Goal: Ask a question

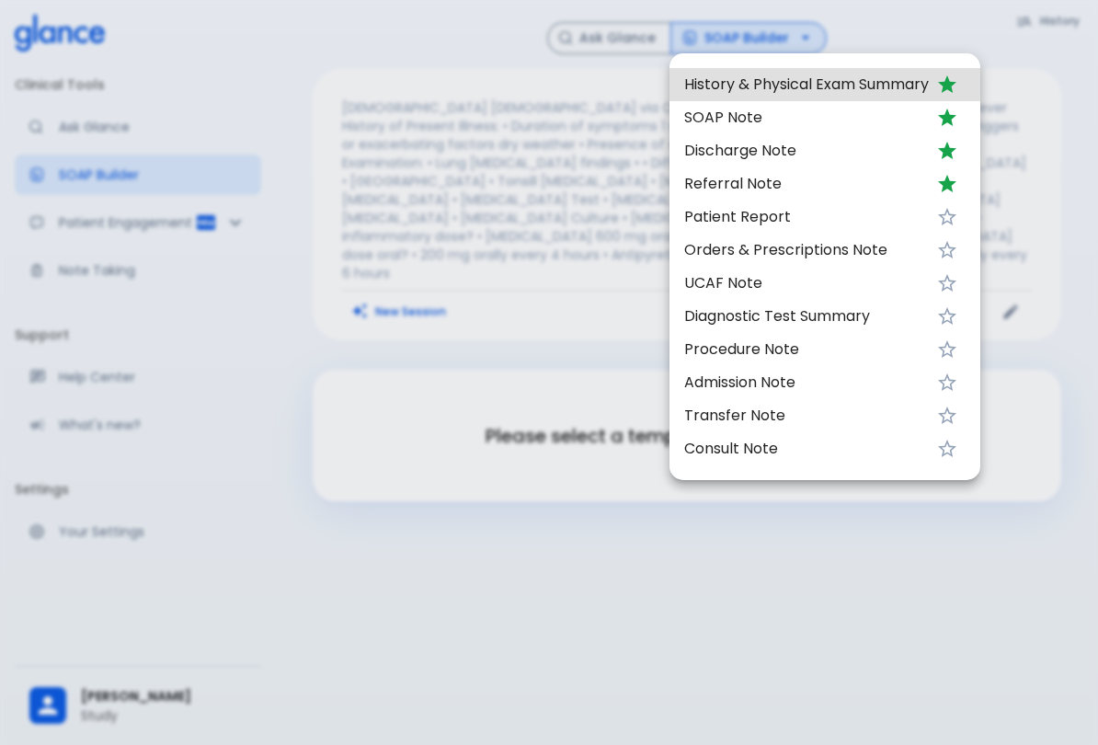
click at [857, 567] on div at bounding box center [549, 372] width 1098 height 745
click at [64, 110] on div at bounding box center [549, 372] width 1098 height 745
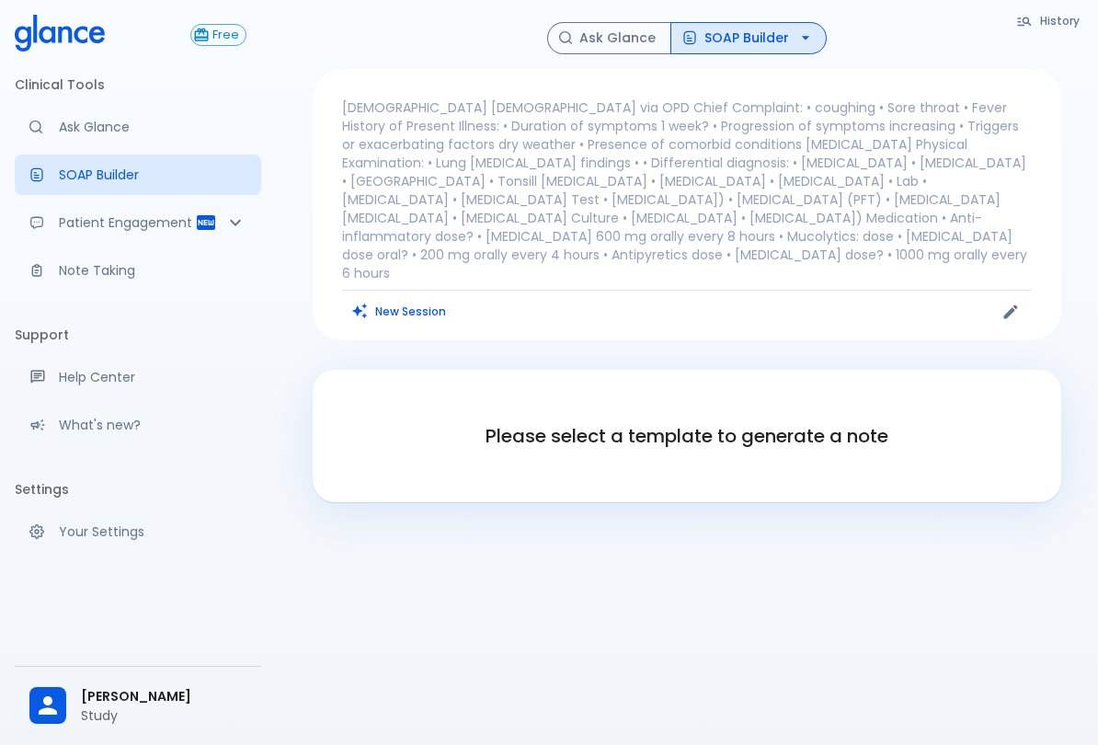
click at [914, 183] on p "[DEMOGRAPHIC_DATA] [DEMOGRAPHIC_DATA] via OPD Chief Complaint: • coughing • Sor…" at bounding box center [687, 190] width 690 height 184
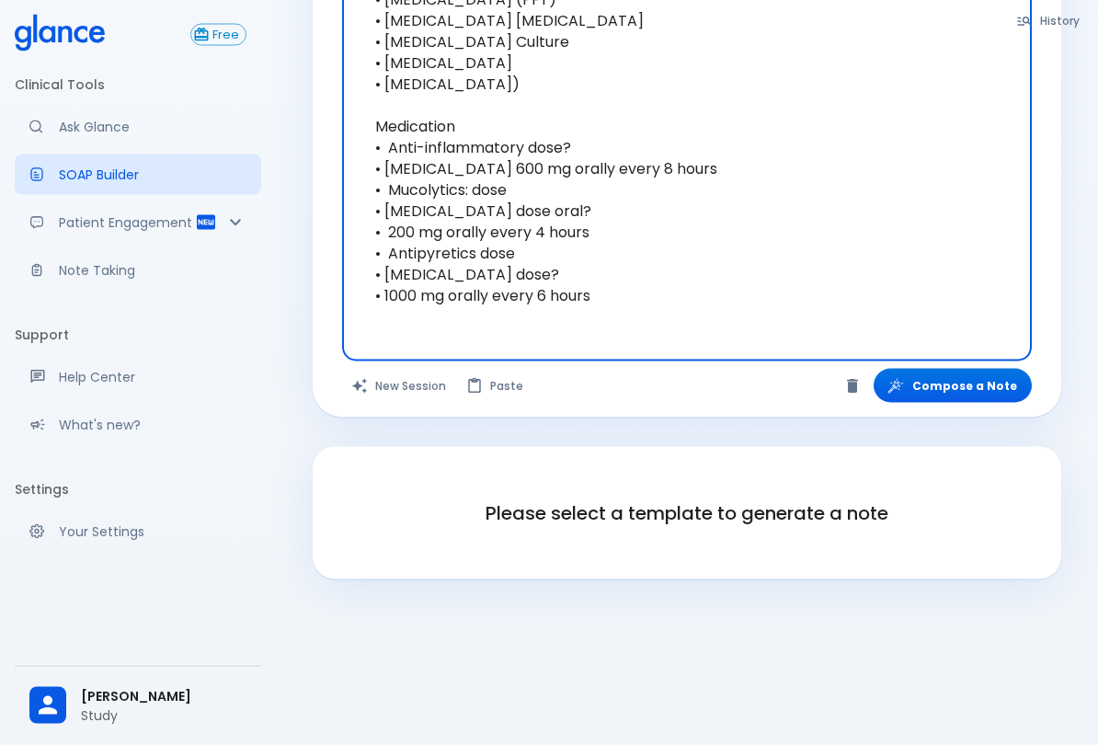
click at [408, 393] on button "New Session" at bounding box center [399, 386] width 115 height 34
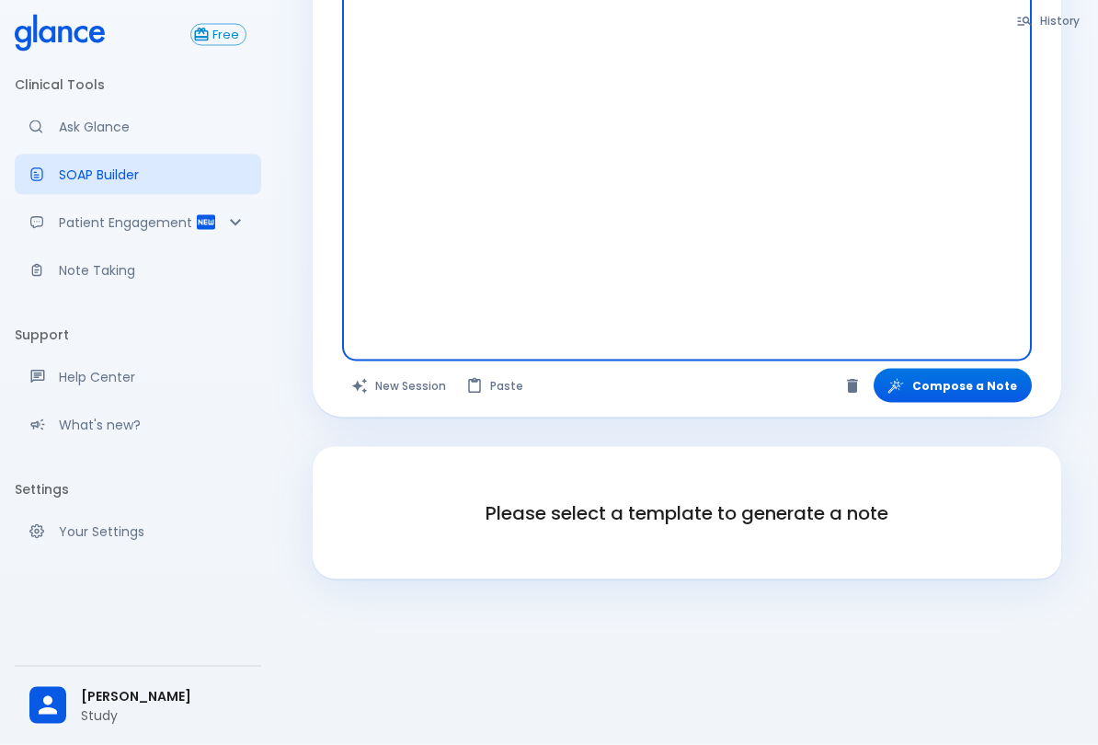
scroll to position [44, 0]
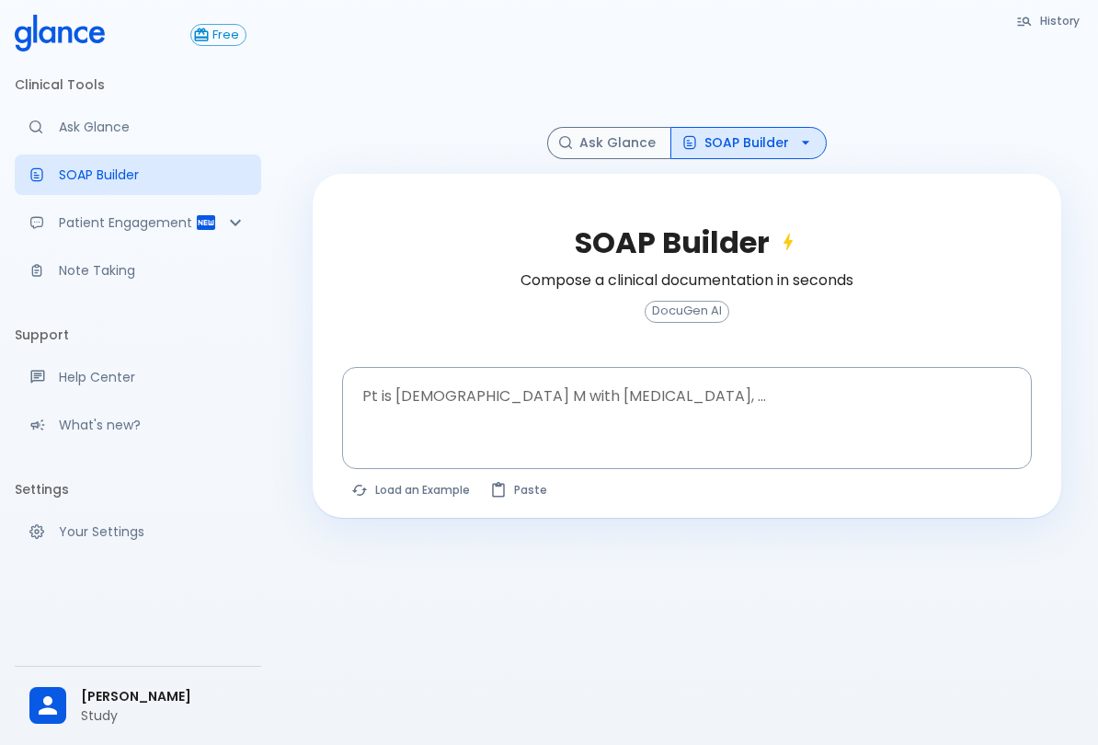
click at [437, 486] on button "Load an Example" at bounding box center [411, 489] width 139 height 27
type textarea "45F with DM2, right [MEDICAL_DATA], fever, WBC 14K, ESR 80, wound purulent, XR …"
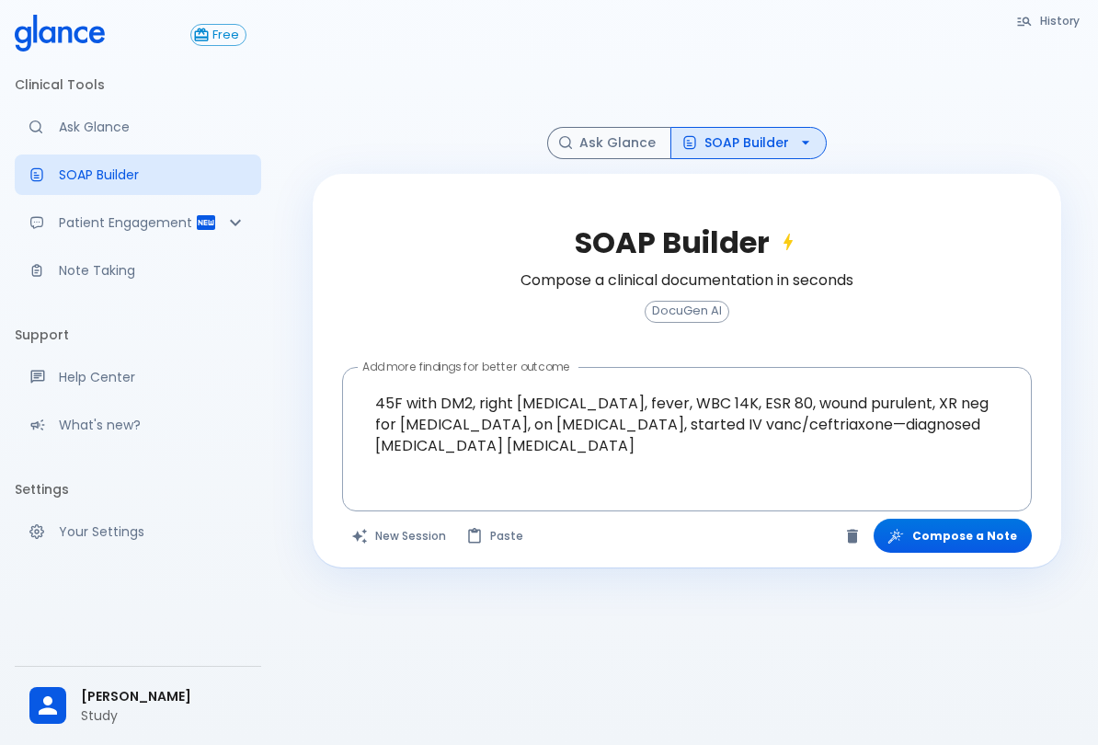
click at [999, 530] on button "Compose a Note" at bounding box center [953, 536] width 158 height 34
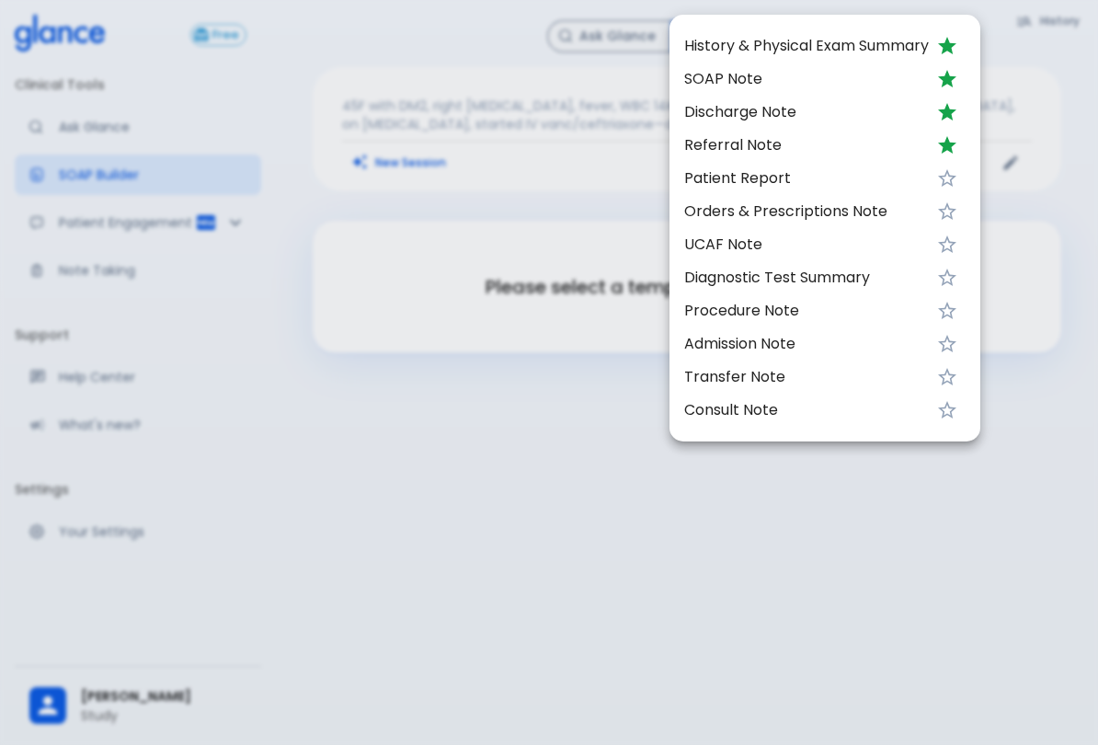
scroll to position [0, 0]
click at [878, 627] on div at bounding box center [549, 372] width 1098 height 745
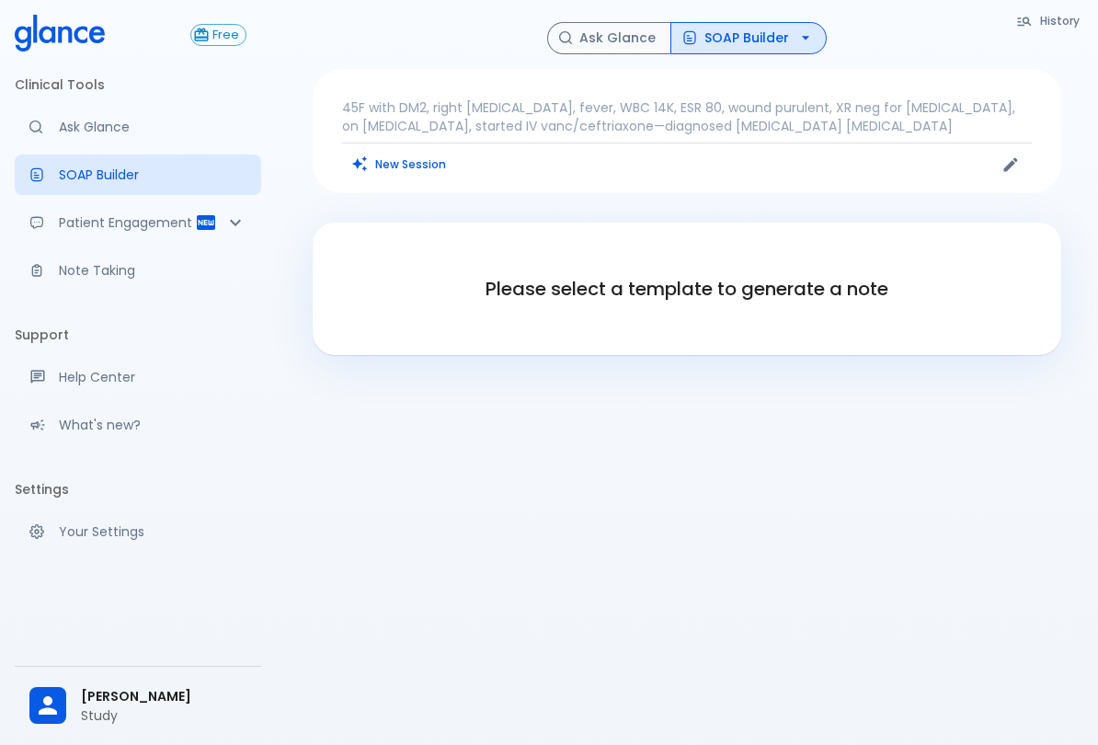
click at [78, 136] on link "Ask Glance" at bounding box center [138, 127] width 247 height 40
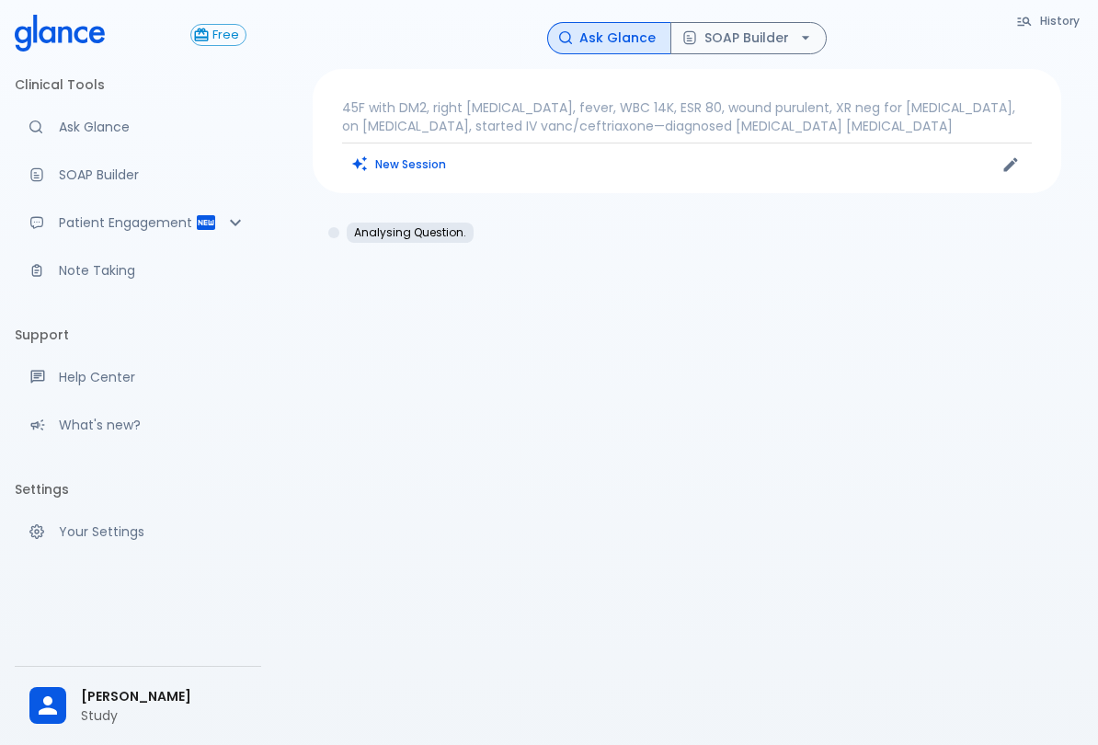
click at [492, 128] on p "45F with DM2, right [MEDICAL_DATA], fever, WBC 14K, ESR 80, wound purulent, XR …" at bounding box center [687, 116] width 690 height 37
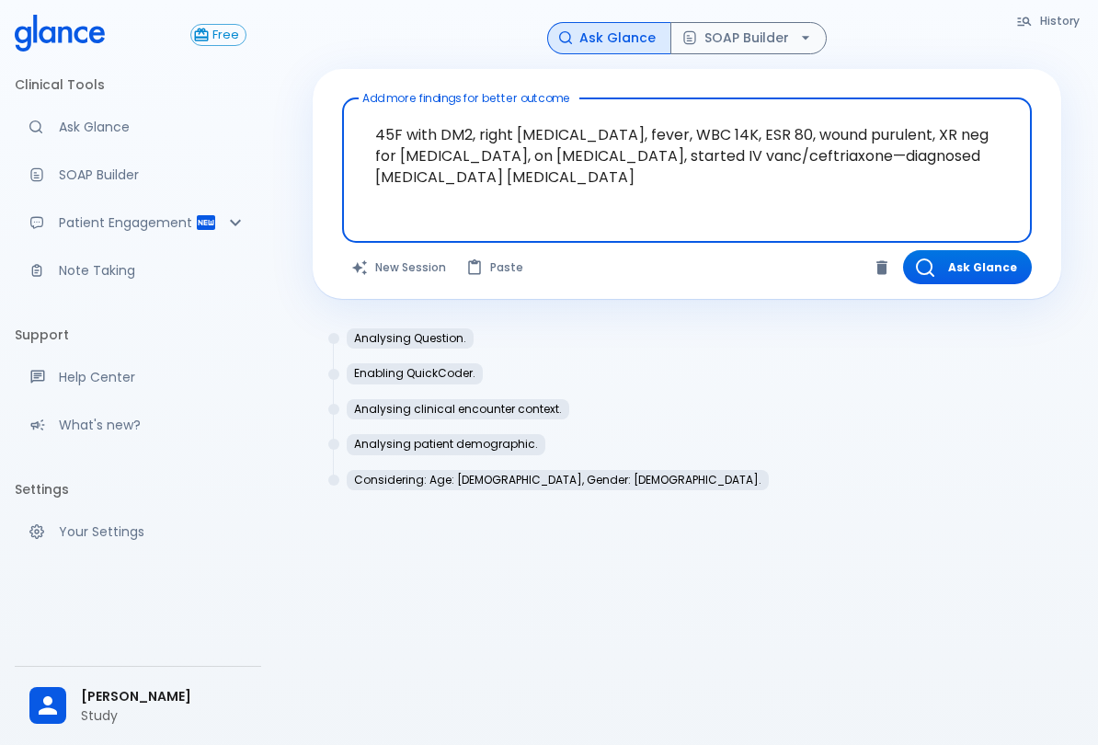
click at [690, 154] on textarea "45F with DM2, right [MEDICAL_DATA], fever, WBC 14K, ESR 80, wound purulent, XR …" at bounding box center [687, 156] width 664 height 100
click at [785, 159] on textarea "45F with DM2, right [MEDICAL_DATA], fever, WBC 14K, ESR 80, wound purulent, XR …" at bounding box center [687, 156] width 664 height 100
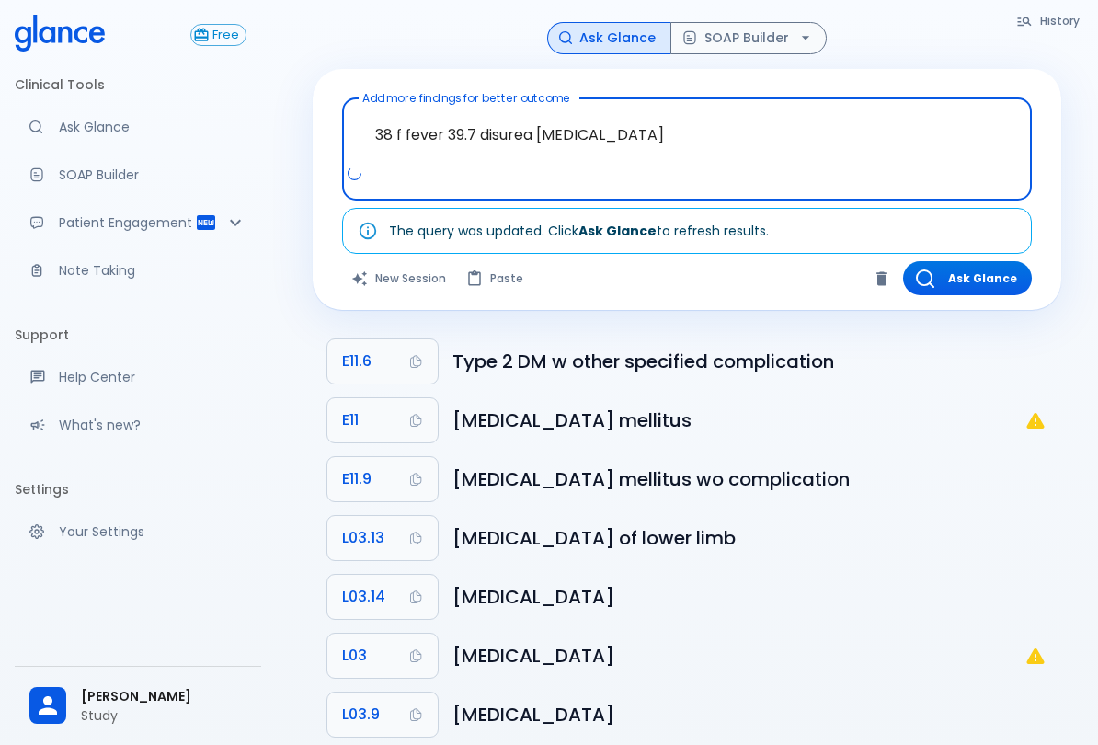
click at [514, 128] on textarea "38 f fever 39.7 disurea [MEDICAL_DATA]" at bounding box center [687, 135] width 664 height 58
click at [718, 152] on textarea "38 f fever 39.7 dysuria [MEDICAL_DATA]" at bounding box center [687, 135] width 664 height 58
click at [473, 135] on textarea "38 f fever 39.7 dysuria [MEDICAL_DATA]" at bounding box center [687, 135] width 664 height 58
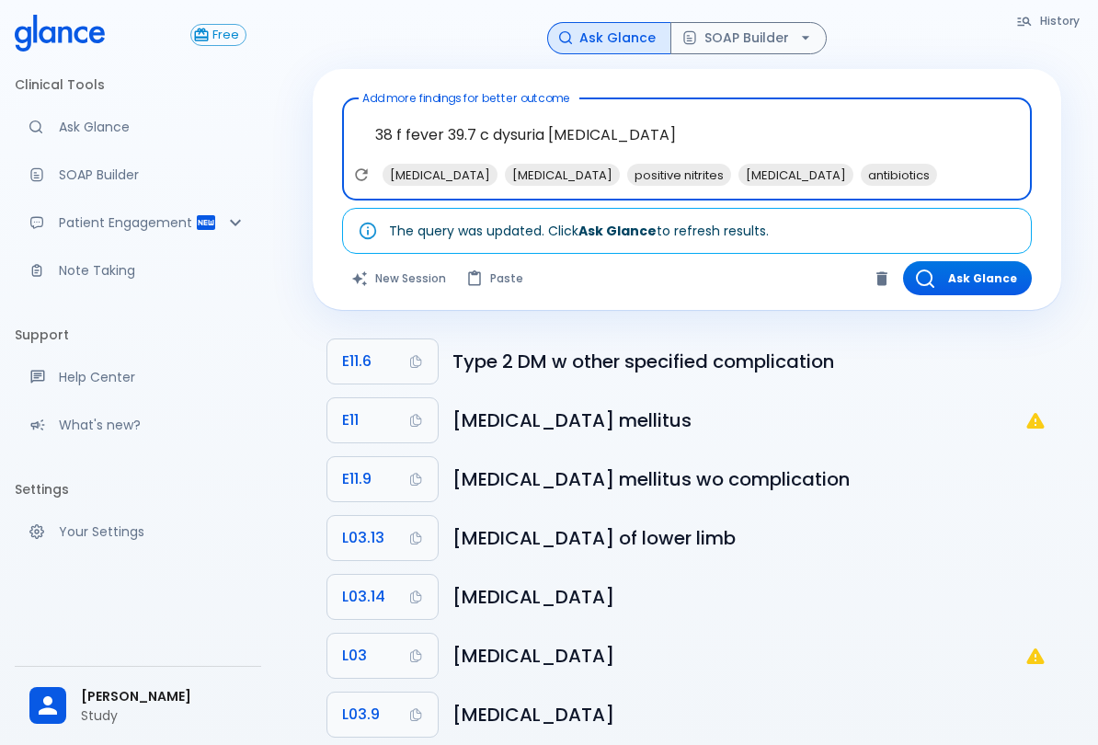
click at [650, 138] on textarea "38 f fever 39.7 c dysuria [MEDICAL_DATA]" at bounding box center [687, 135] width 664 height 58
click at [421, 168] on span "[MEDICAL_DATA]" at bounding box center [440, 175] width 115 height 21
type textarea "38 f fever 39.7 c dysuria [MEDICAL_DATA], , [MEDICAL_DATA]"
click at [985, 291] on button "Ask Glance" at bounding box center [967, 278] width 129 height 34
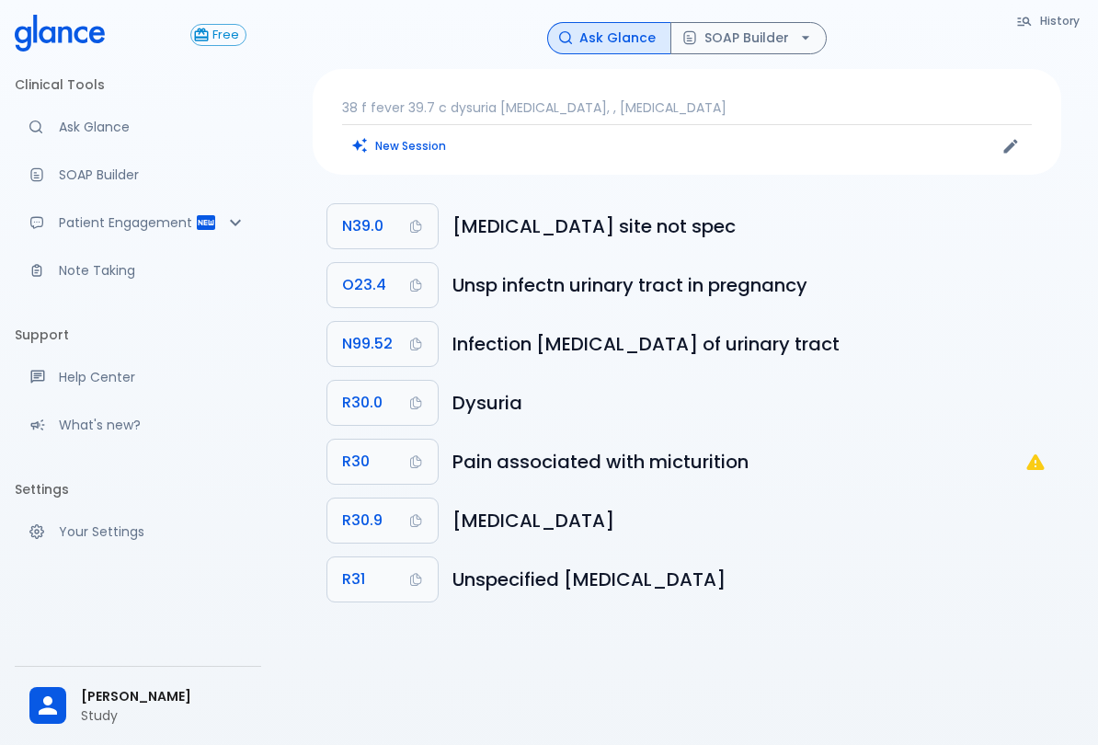
click at [704, 108] on p "38 f fever 39.7 c dysuria [MEDICAL_DATA], , [MEDICAL_DATA]" at bounding box center [687, 107] width 690 height 18
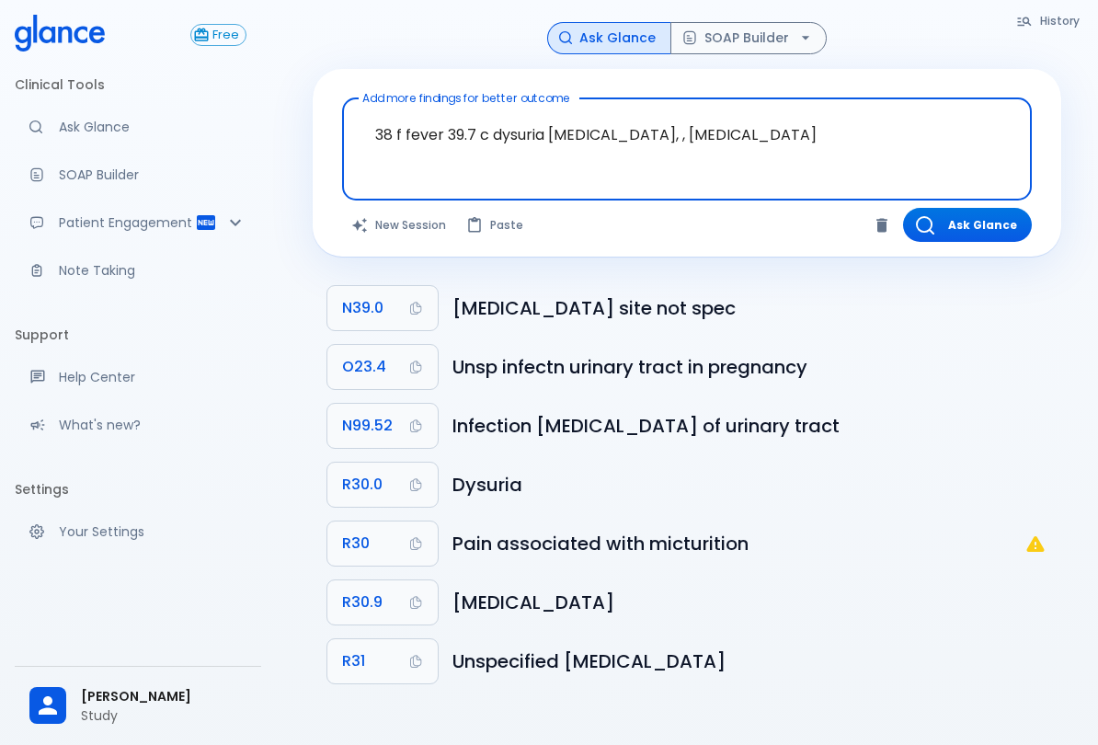
click at [767, 140] on textarea "38 f fever 39.7 c dysuria [MEDICAL_DATA], , [MEDICAL_DATA]" at bounding box center [687, 135] width 664 height 58
type textarea "38 f fever 39.7 c dysuria [MEDICAL_DATA], , [MEDICAL_DATA]."
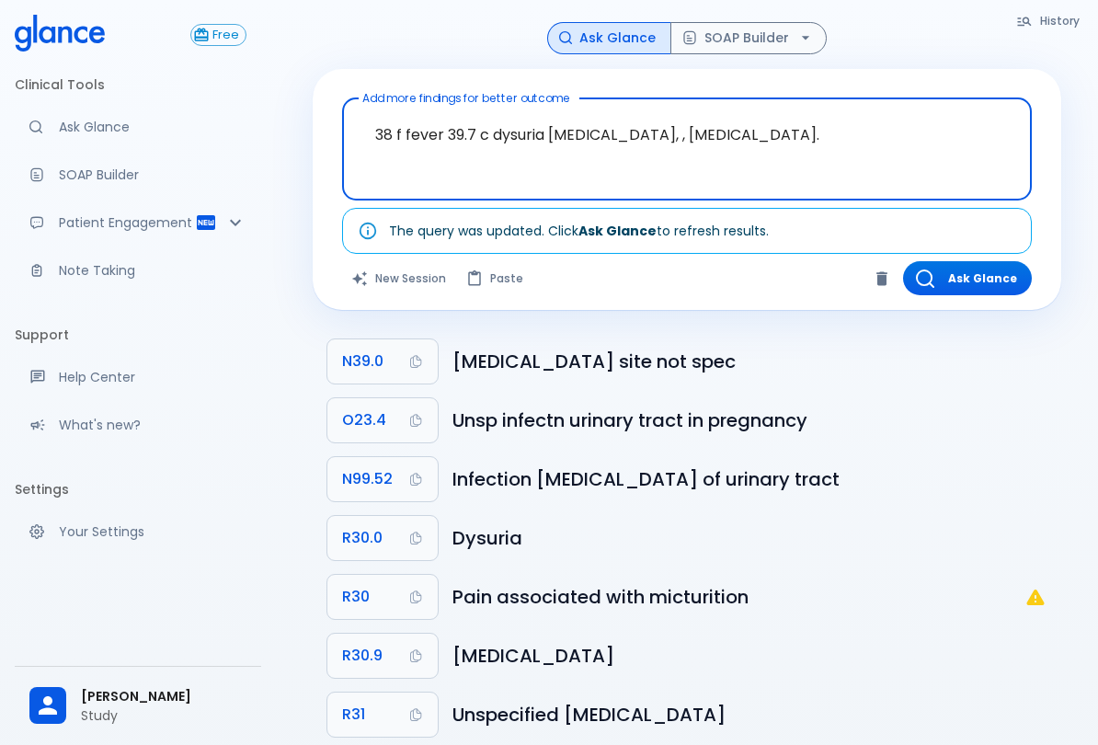
click at [944, 287] on button "Ask Glance" at bounding box center [967, 278] width 129 height 34
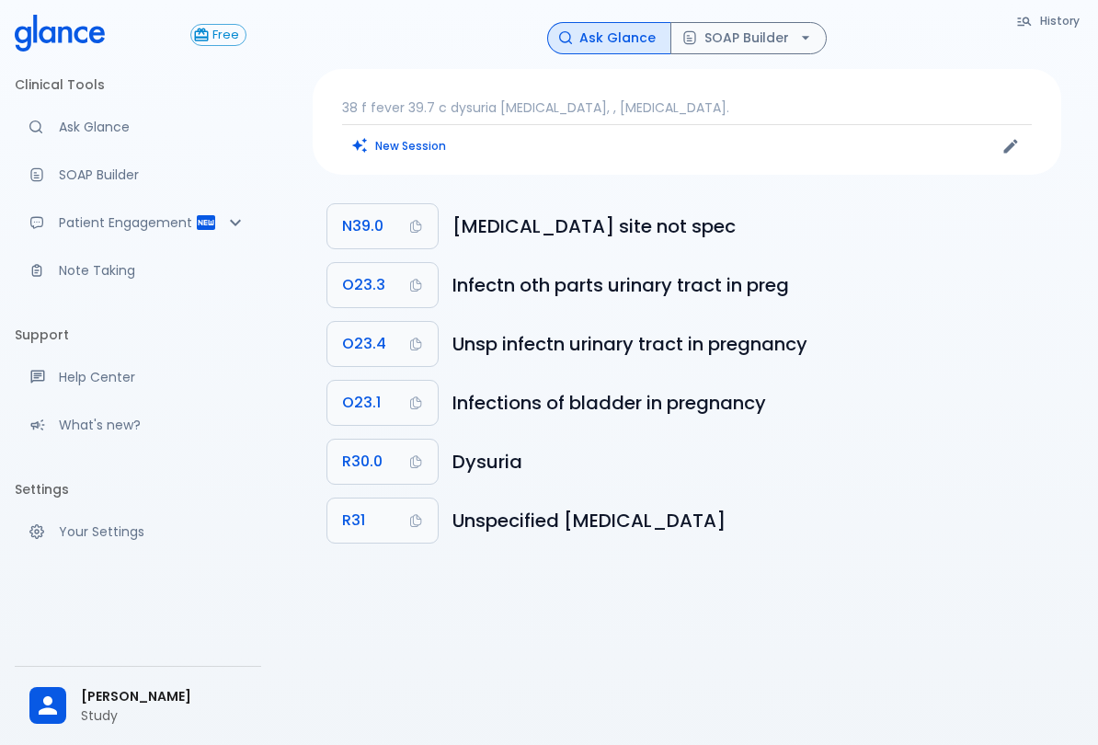
click at [415, 226] on icon "Copy Code N39.0 to clipboard" at bounding box center [415, 226] width 15 height 15
click at [754, 41] on button "SOAP Builder" at bounding box center [749, 38] width 156 height 32
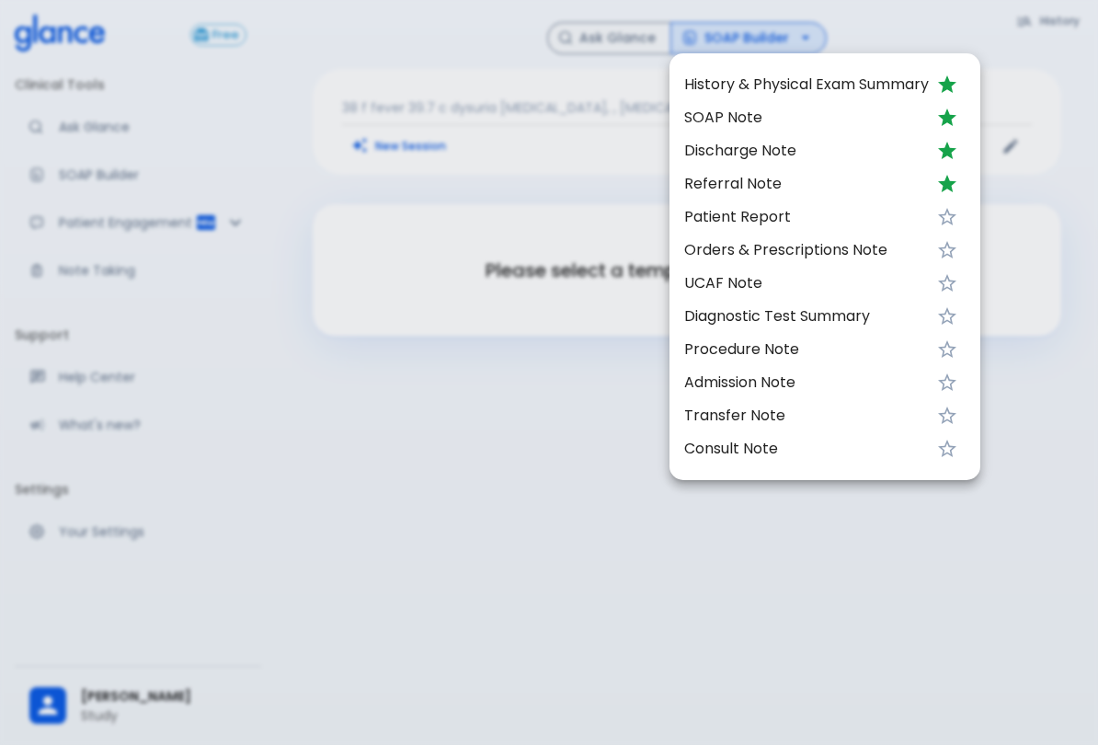
click at [729, 111] on span "SOAP Note" at bounding box center [806, 118] width 245 height 22
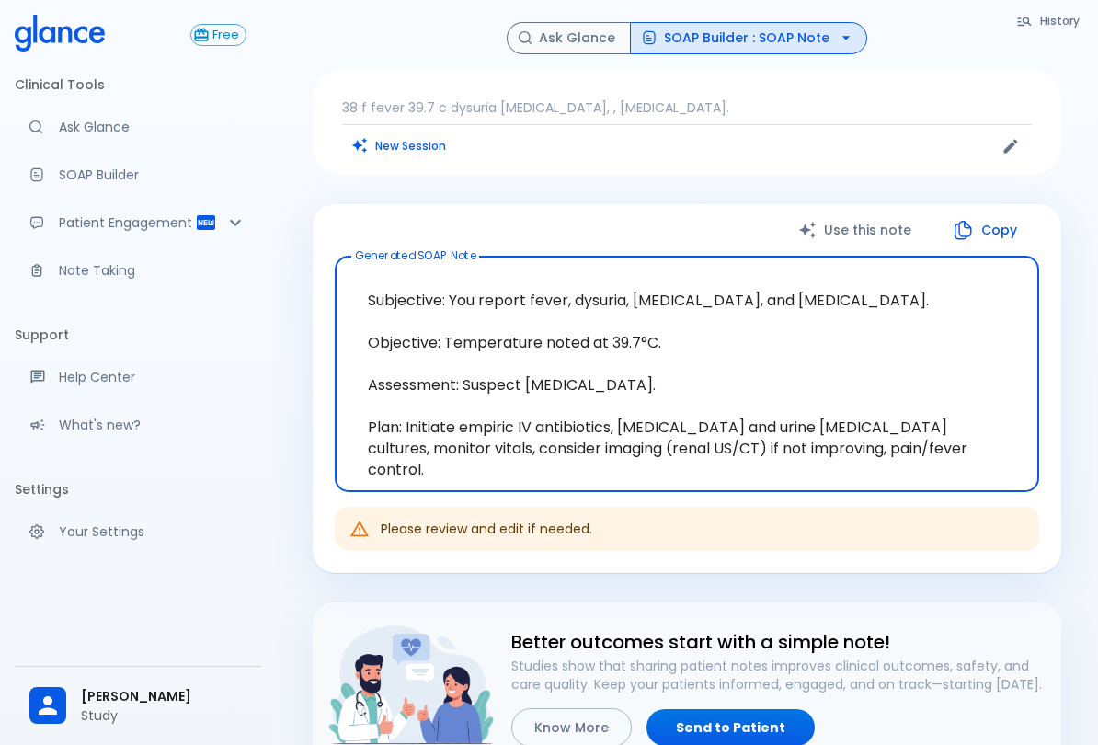
click at [757, 24] on button "SOAP Builder : SOAP Note" at bounding box center [748, 38] width 237 height 32
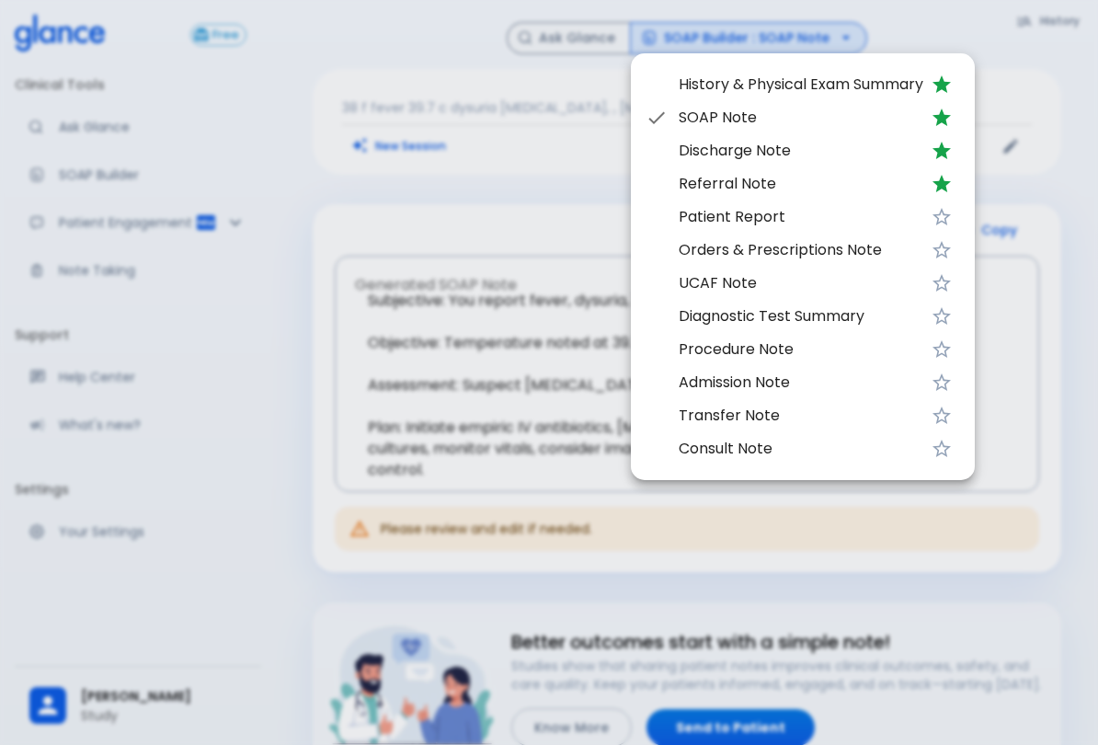
click at [825, 258] on span "Orders & Prescriptions Note" at bounding box center [801, 250] width 245 height 22
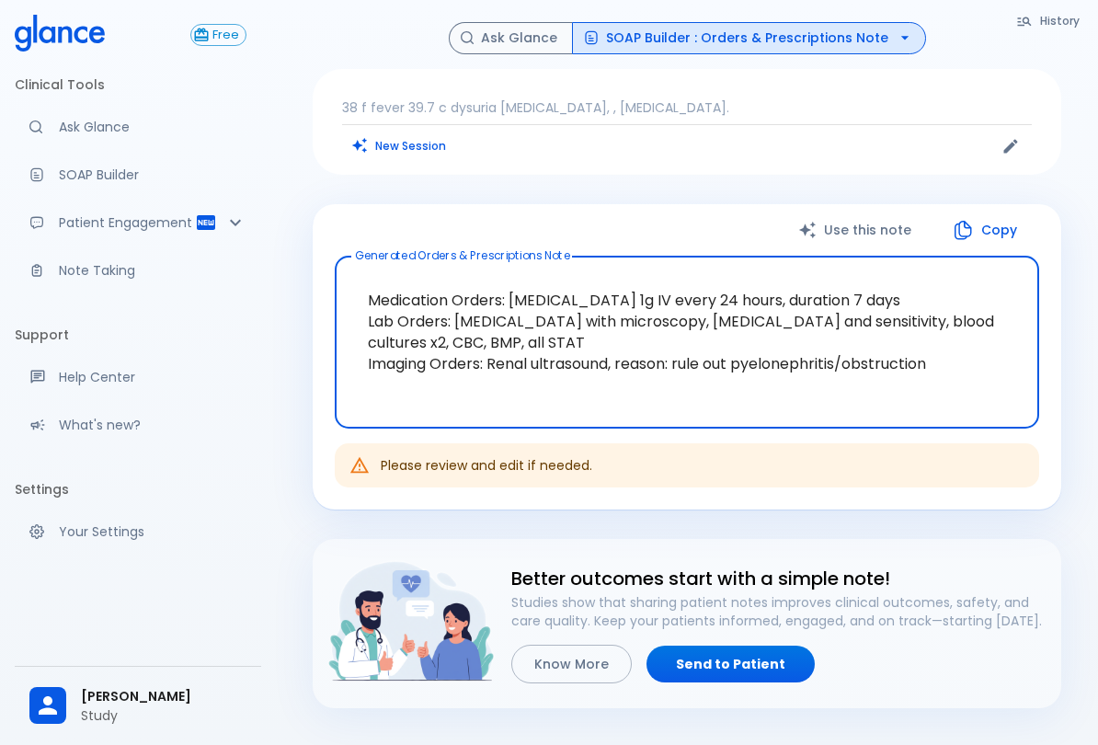
click at [90, 119] on p "Ask Glance" at bounding box center [153, 127] width 188 height 18
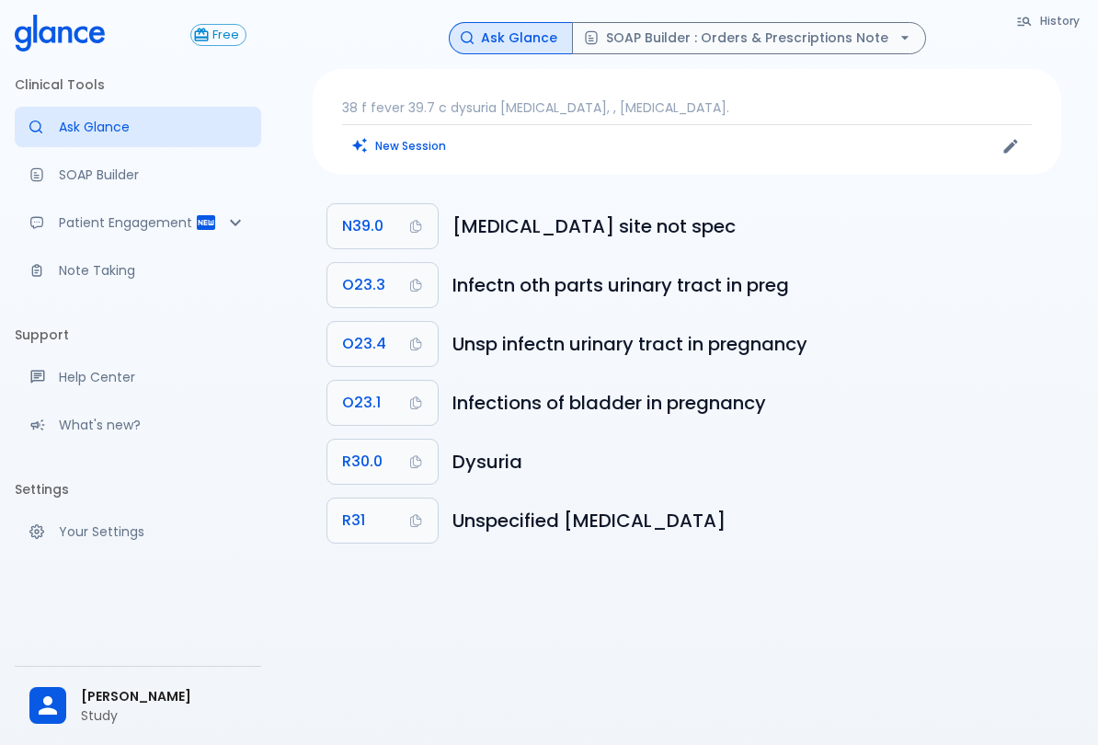
click at [670, 111] on p "38 f fever 39.7 c dysuria [MEDICAL_DATA], , [MEDICAL_DATA]." at bounding box center [687, 107] width 690 height 18
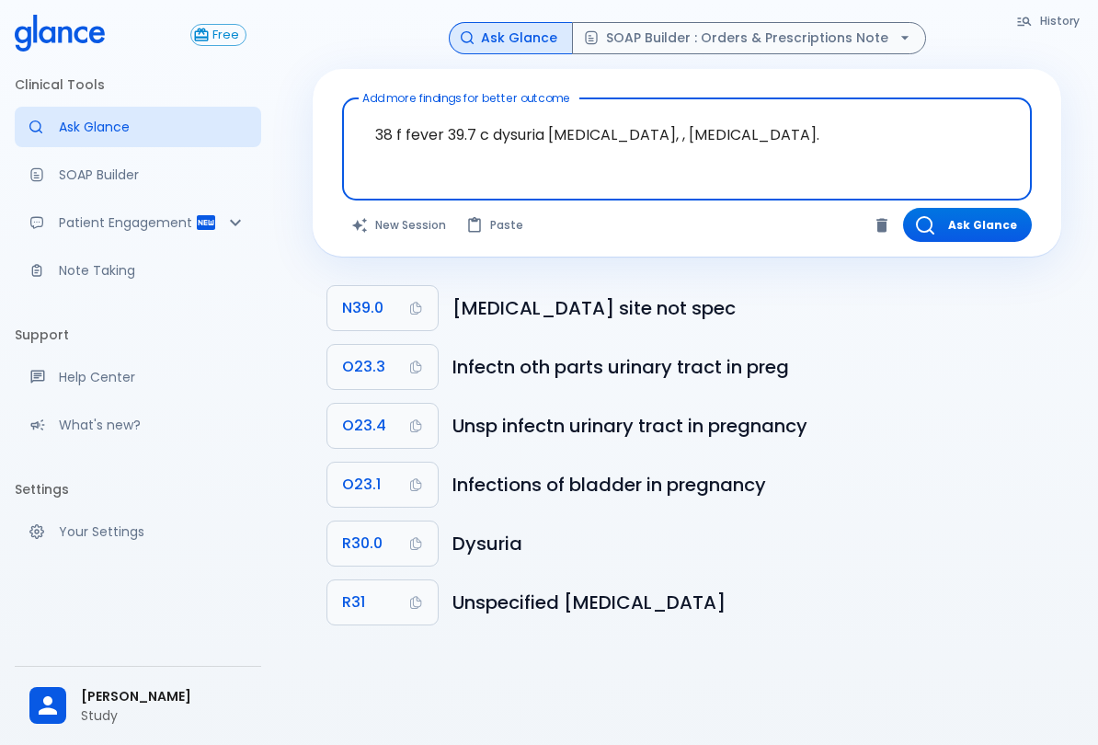
click at [704, 145] on textarea "38 f fever 39.7 c dysuria [MEDICAL_DATA], , [MEDICAL_DATA]." at bounding box center [687, 135] width 664 height 58
click at [704, 144] on textarea "38 f fever 39.7 c dysuria [MEDICAL_DATA], , [MEDICAL_DATA]." at bounding box center [687, 135] width 664 height 58
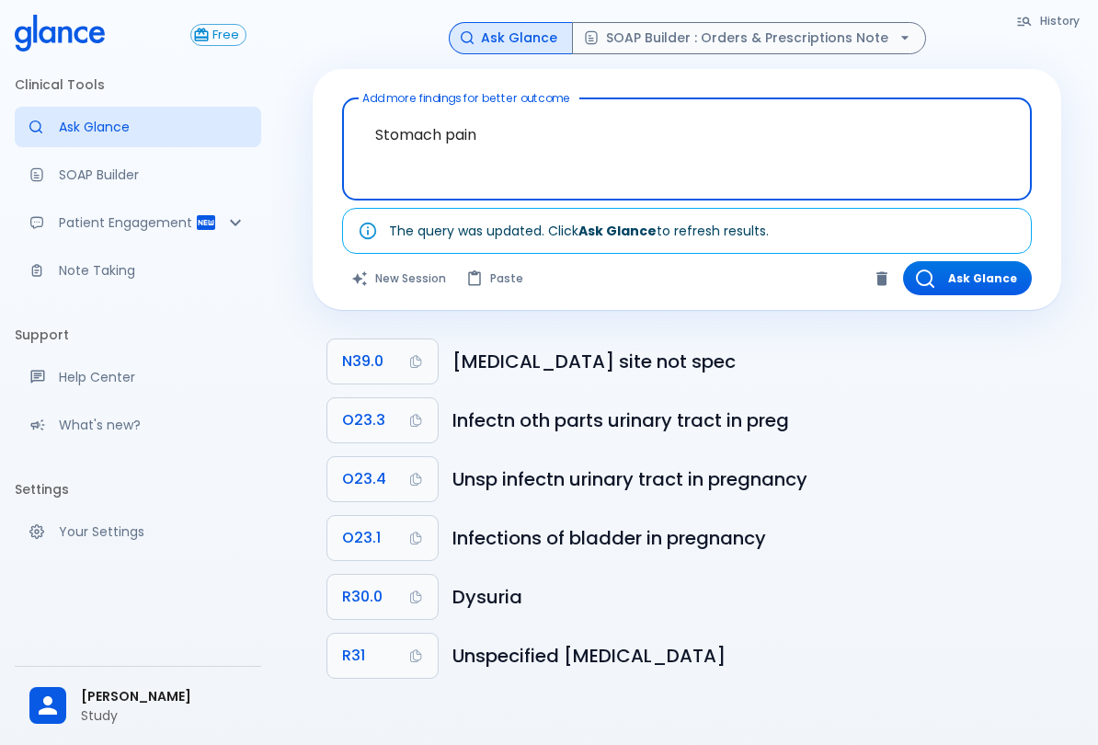
type textarea "Stomach pain"
click at [959, 282] on button "Ask Glance" at bounding box center [967, 278] width 129 height 34
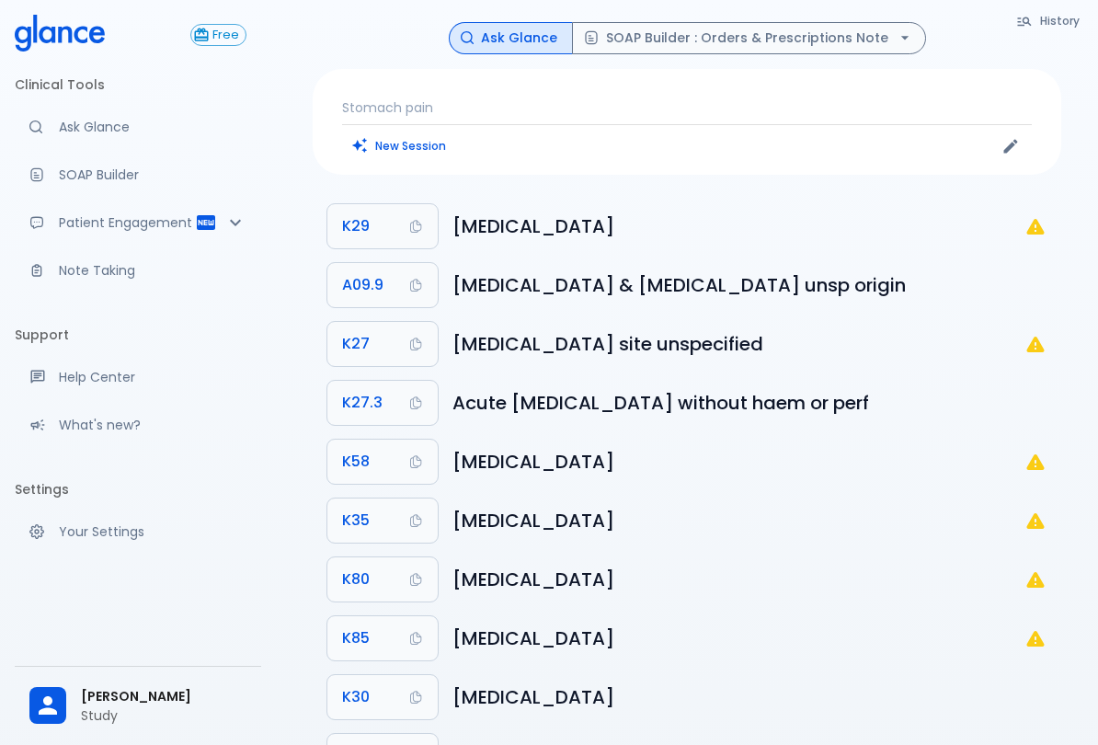
click at [506, 44] on button "Ask Glance" at bounding box center [511, 38] width 124 height 32
click at [520, 46] on button "Ask Glance" at bounding box center [511, 38] width 124 height 32
click at [809, 86] on div "Stomach pain New Session" at bounding box center [687, 122] width 749 height 106
click at [809, 76] on div "Stomach pain New Session" at bounding box center [687, 122] width 749 height 106
click at [808, 98] on p "Stomach pain" at bounding box center [687, 107] width 690 height 18
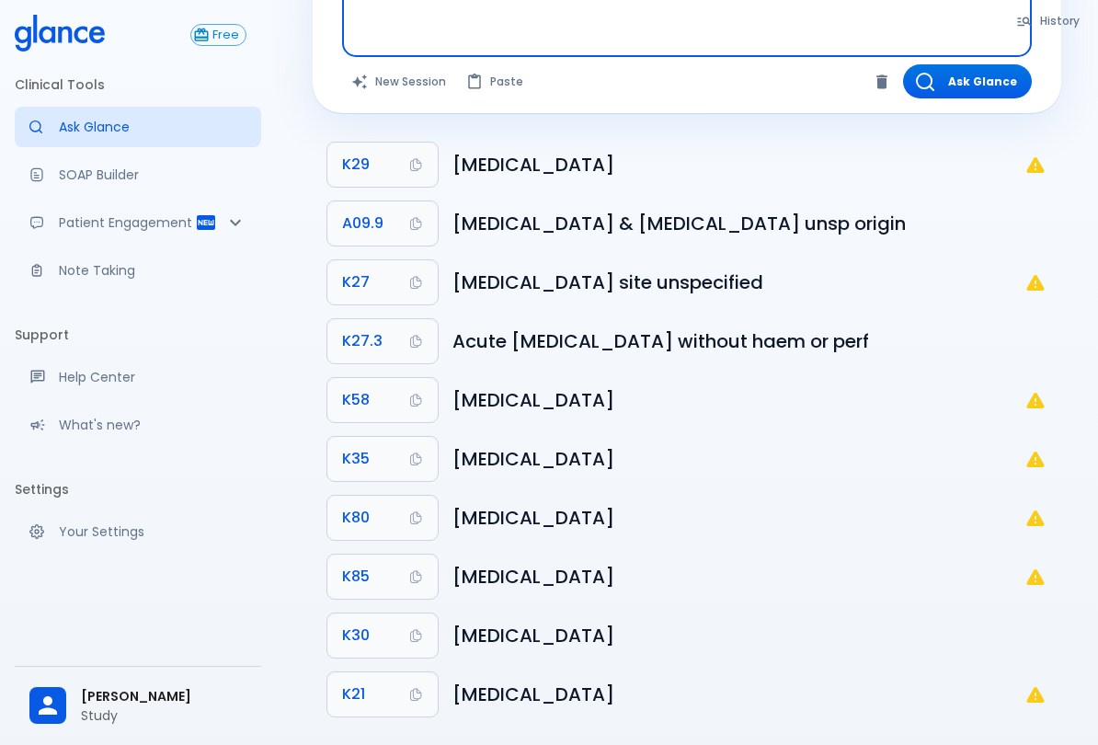
scroll to position [163, 0]
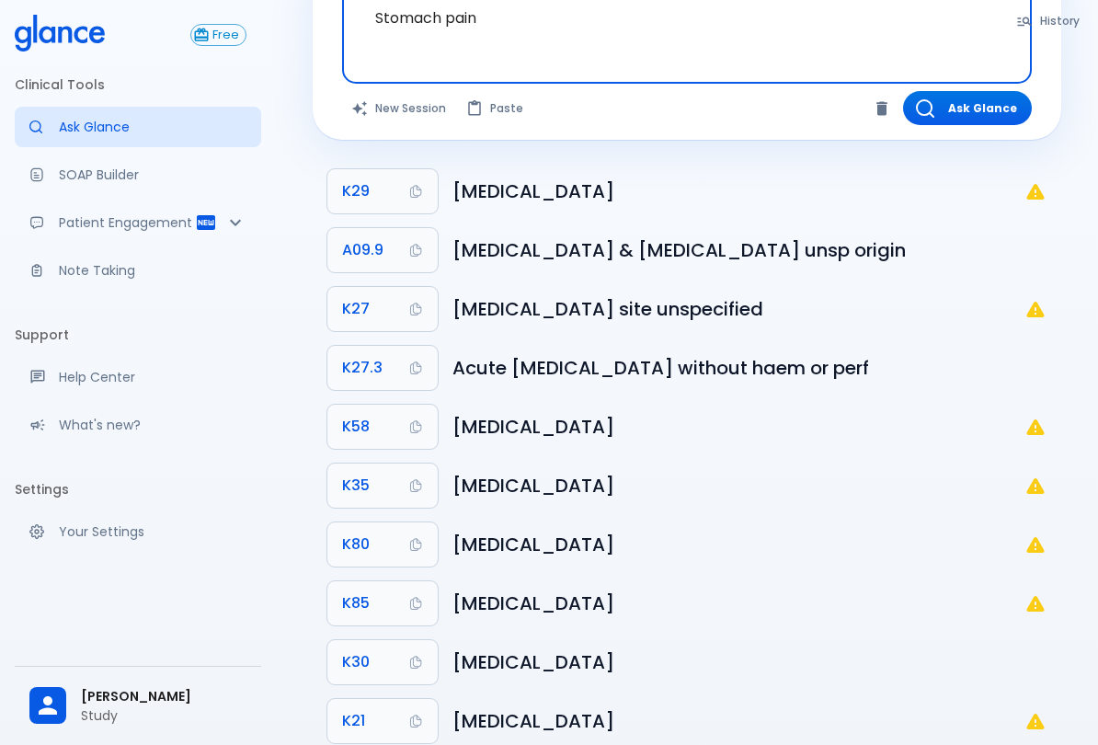
click at [958, 106] on button "Ask Glance" at bounding box center [967, 108] width 129 height 34
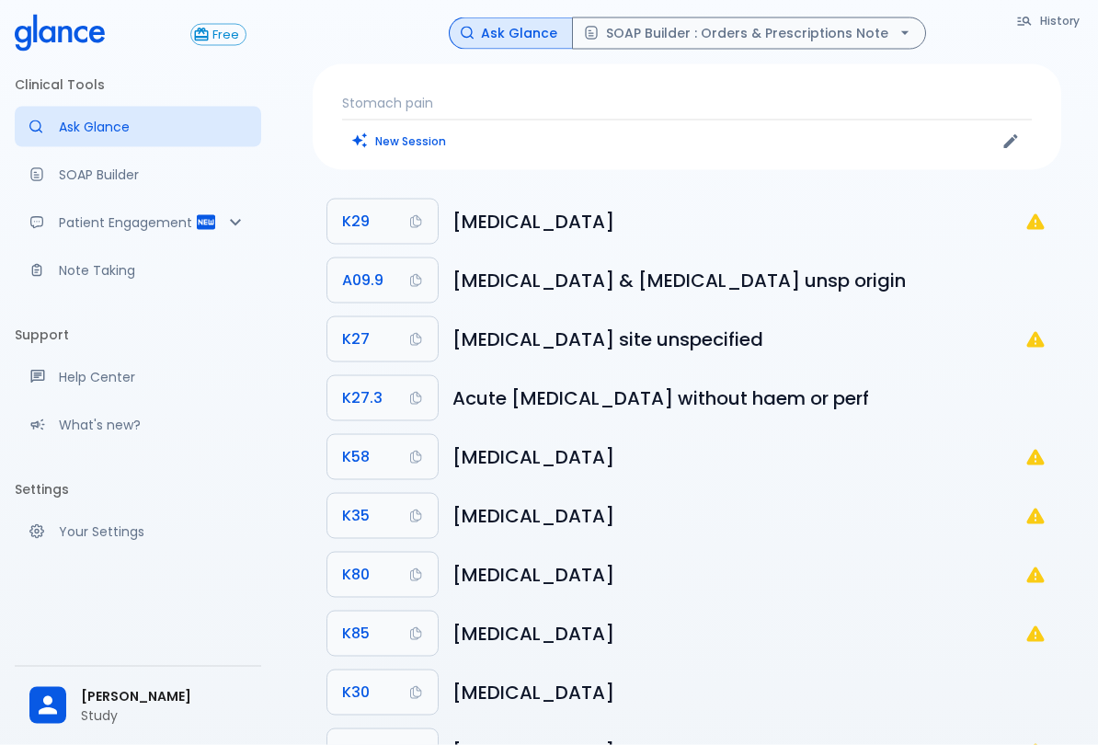
scroll to position [0, 0]
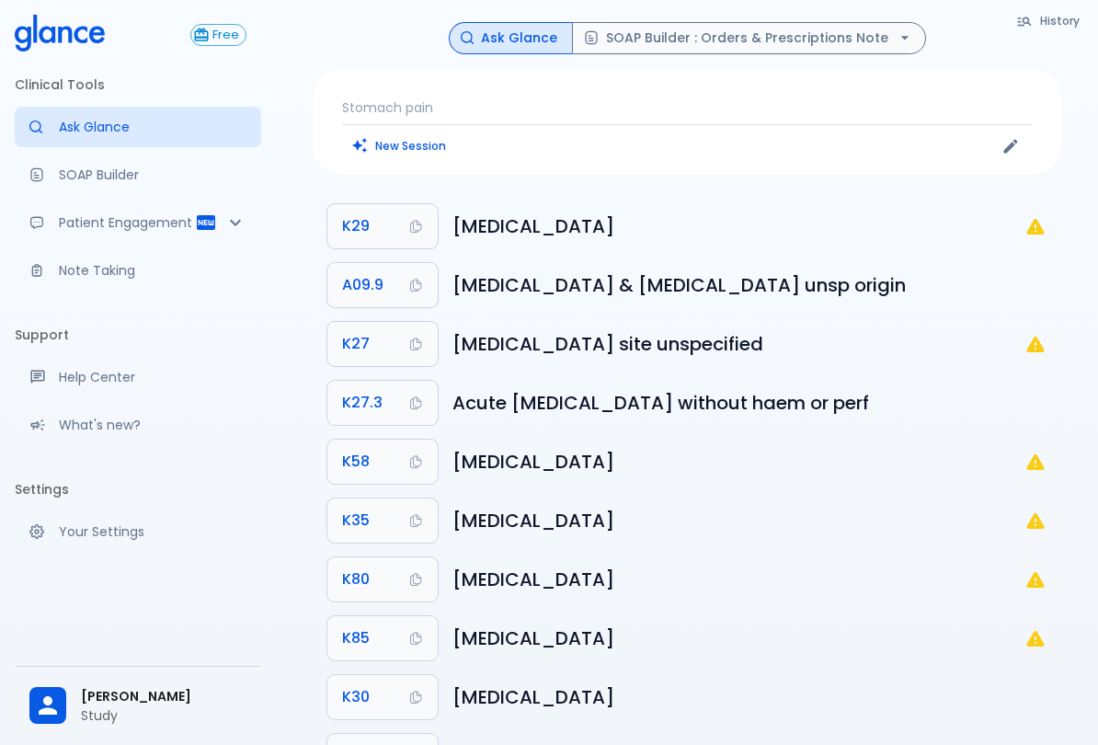
click at [841, 99] on p "Stomach pain" at bounding box center [687, 107] width 690 height 18
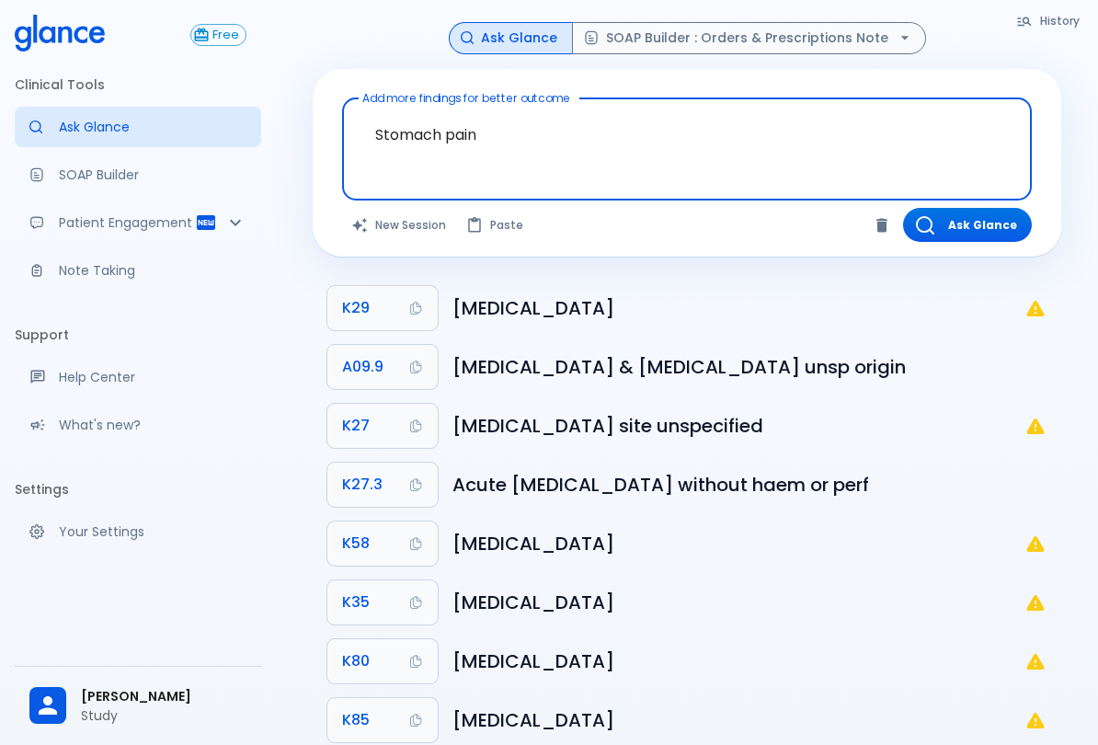
click at [533, 31] on button "Ask Glance" at bounding box center [511, 38] width 124 height 32
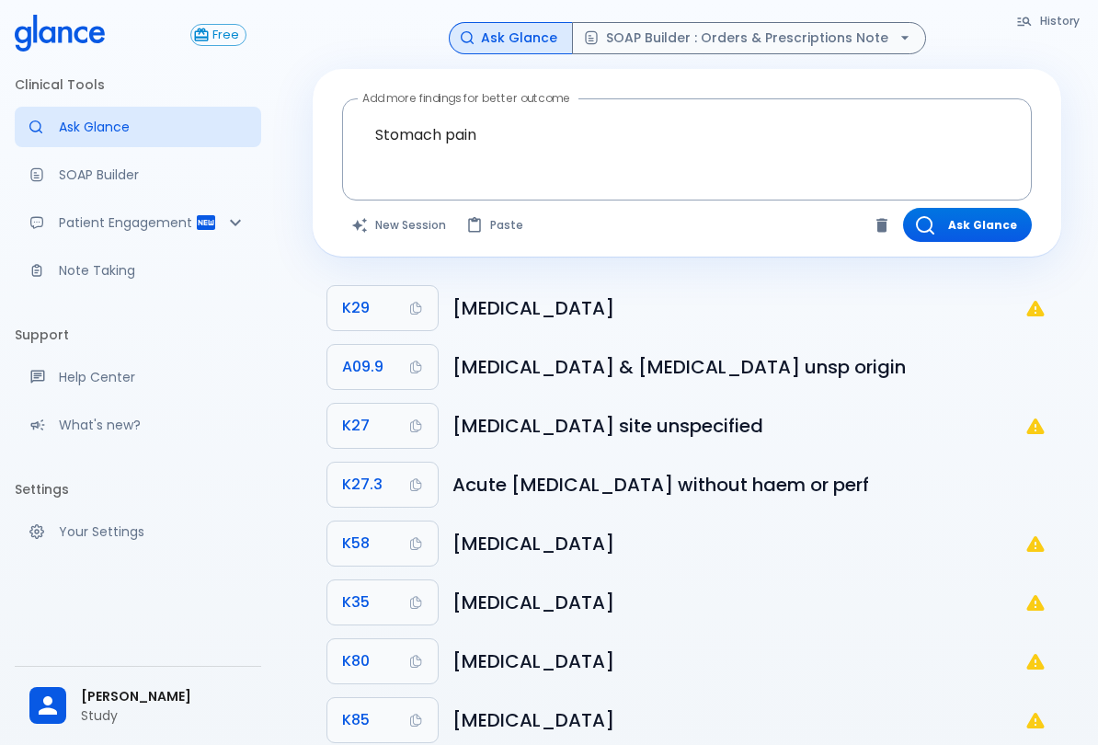
click at [474, 43] on icon "button" at bounding box center [467, 37] width 13 height 13
click at [471, 42] on icon "button" at bounding box center [467, 37] width 13 height 13
click at [494, 35] on button "Ask Glance" at bounding box center [511, 38] width 124 height 32
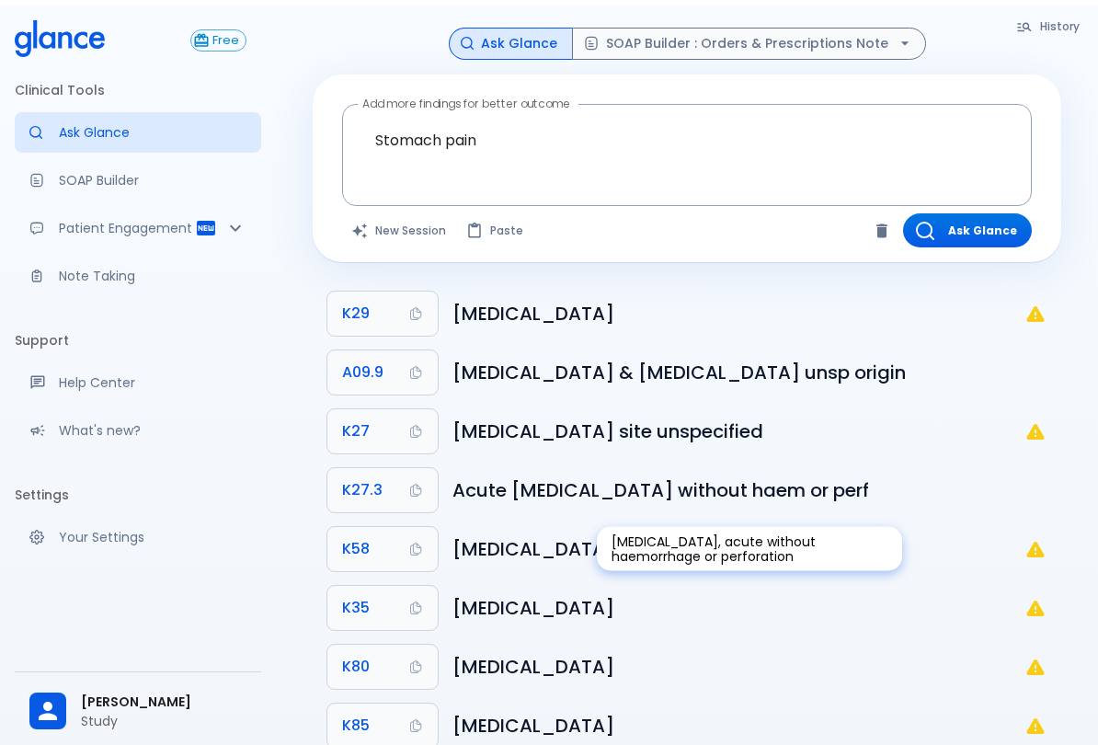
scroll to position [34, 0]
